Goal: Check status: Check status

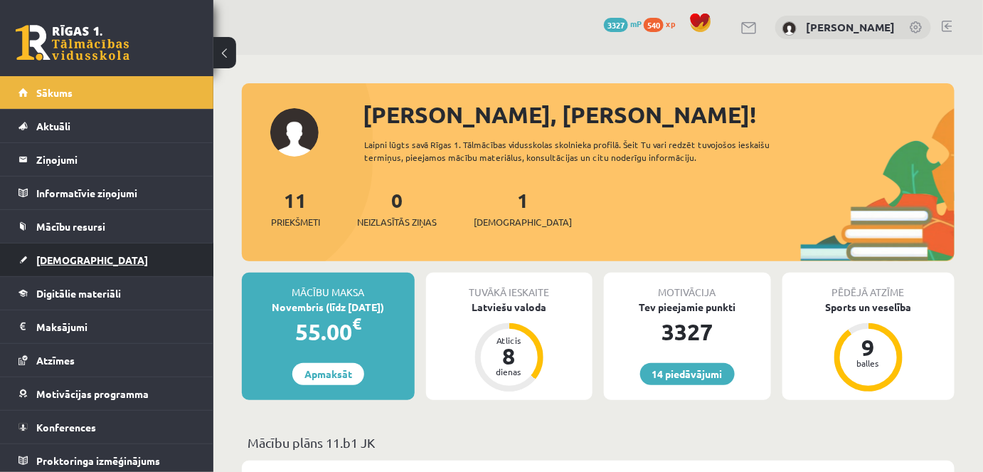
click at [60, 256] on span "[DEMOGRAPHIC_DATA]" at bounding box center [92, 259] width 112 height 13
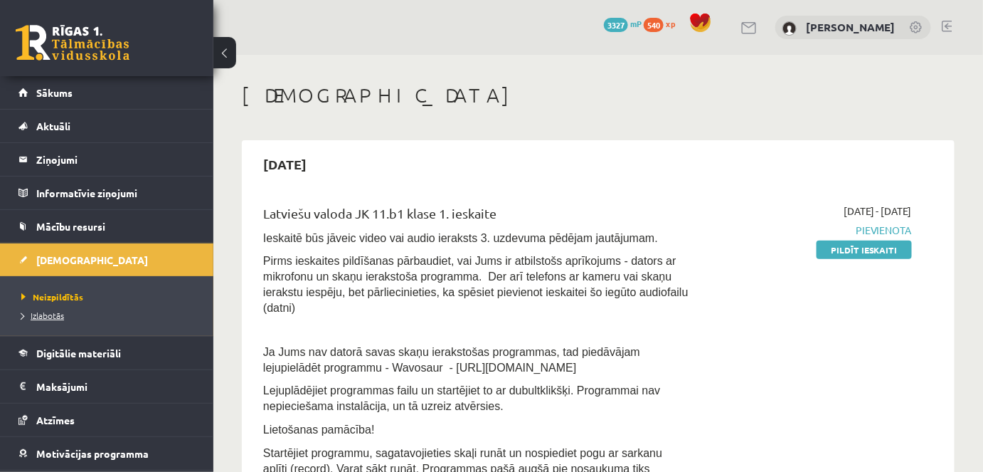
click at [42, 316] on span "Izlabotās" at bounding box center [42, 314] width 43 height 11
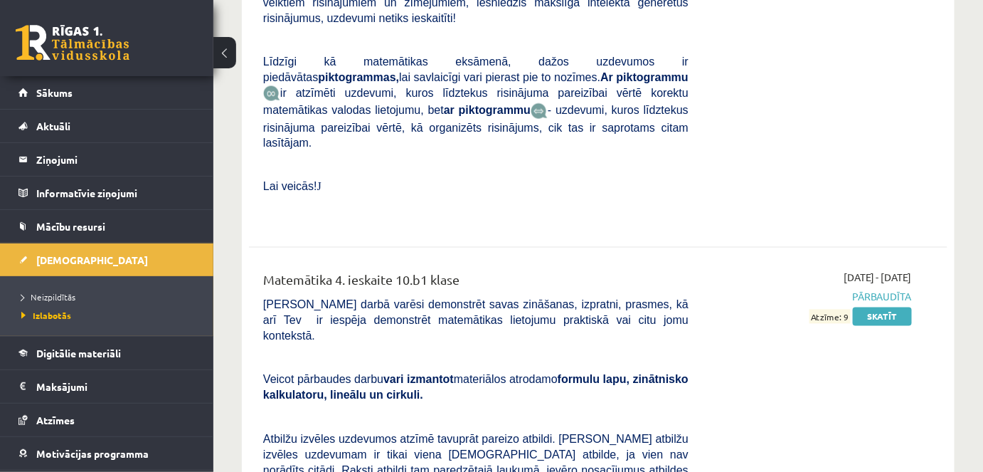
scroll to position [8385, 0]
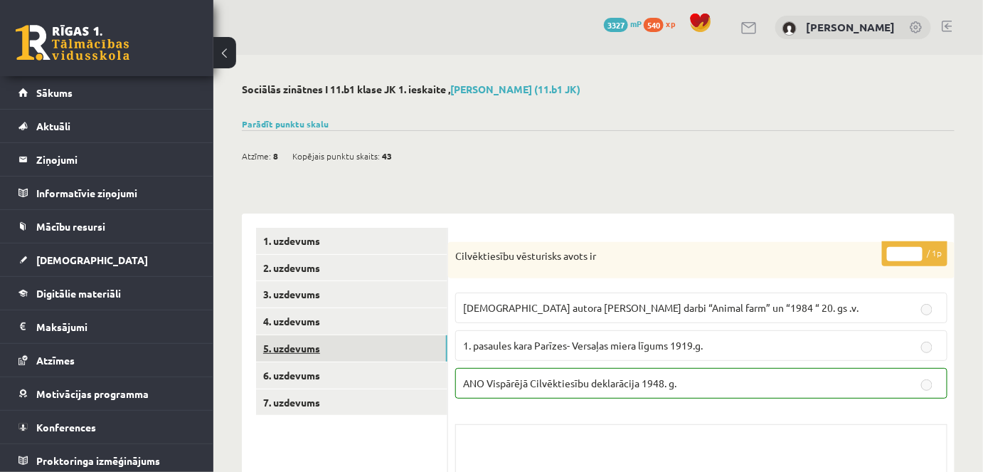
click at [291, 345] on link "5. uzdevums" at bounding box center [351, 348] width 191 height 26
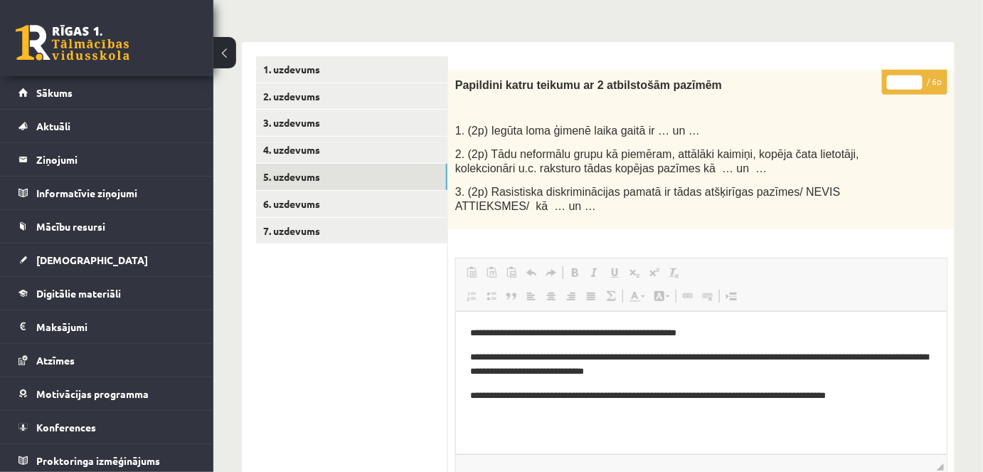
scroll to position [167, 0]
